Goal: Share content

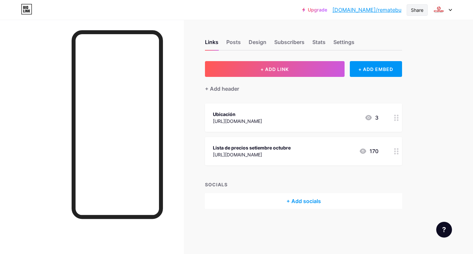
click at [416, 10] on div "Share" at bounding box center [417, 10] width 12 height 7
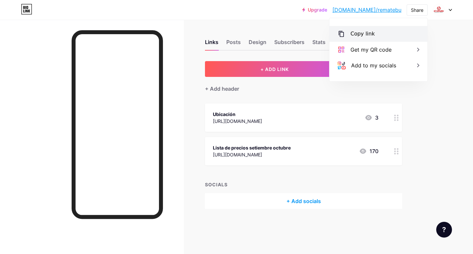
click at [365, 41] on div "Copy link" at bounding box center [378, 34] width 98 height 16
